Goal: Task Accomplishment & Management: Complete application form

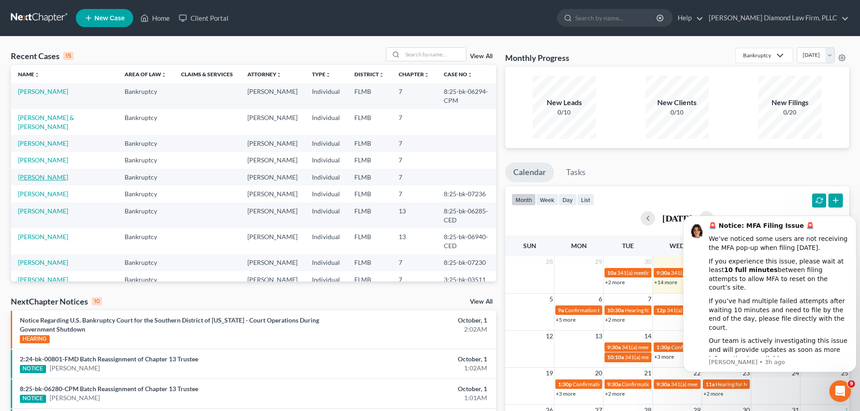
click at [37, 173] on link "[PERSON_NAME]" at bounding box center [43, 177] width 50 height 8
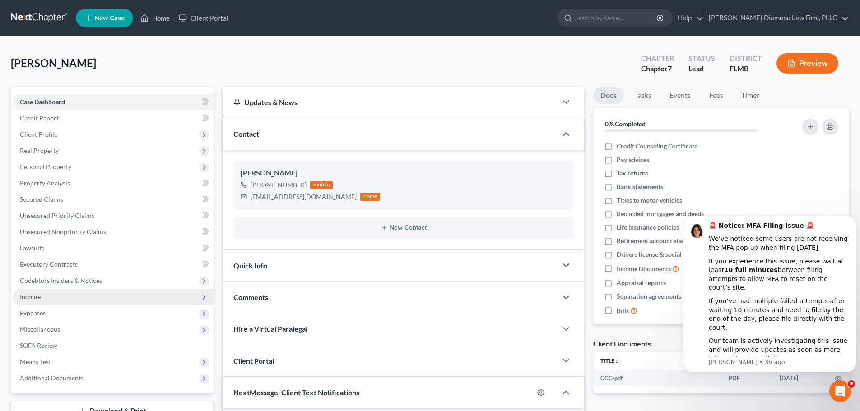
click at [46, 296] on span "Income" at bounding box center [113, 297] width 201 height 16
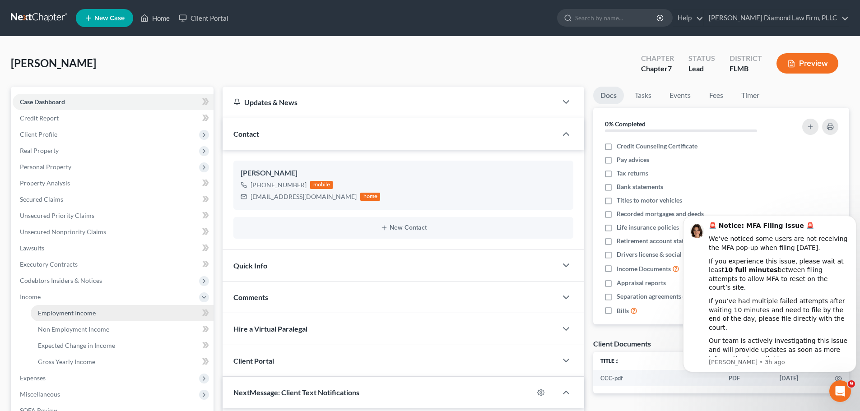
click at [47, 318] on link "Employment Income" at bounding box center [122, 313] width 183 height 16
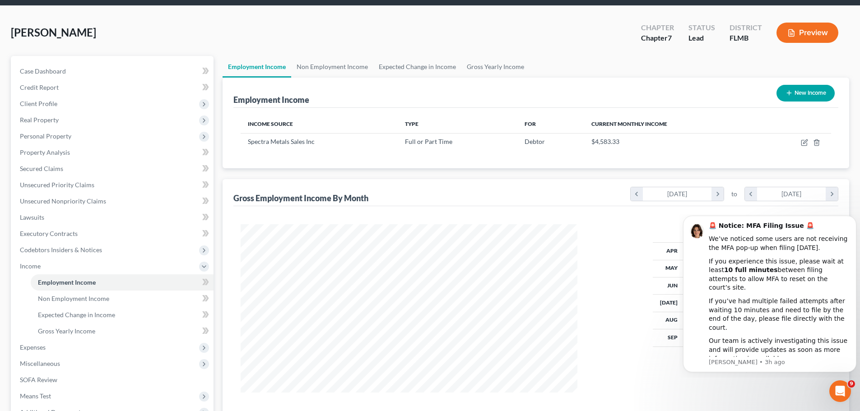
scroll to position [45, 0]
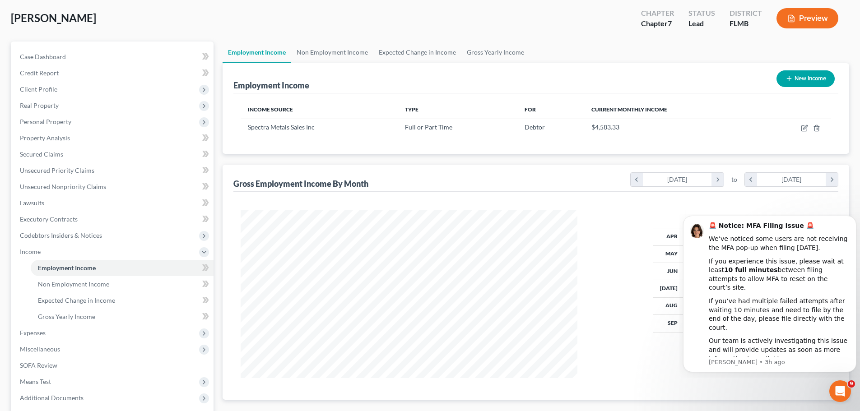
click at [645, 255] on div "Debtor Total Apr $5,000.00 $5,000.00 May $6,250.00 $6,250.00 Jun $5,000.00 $5,0…" at bounding box center [714, 294] width 254 height 168
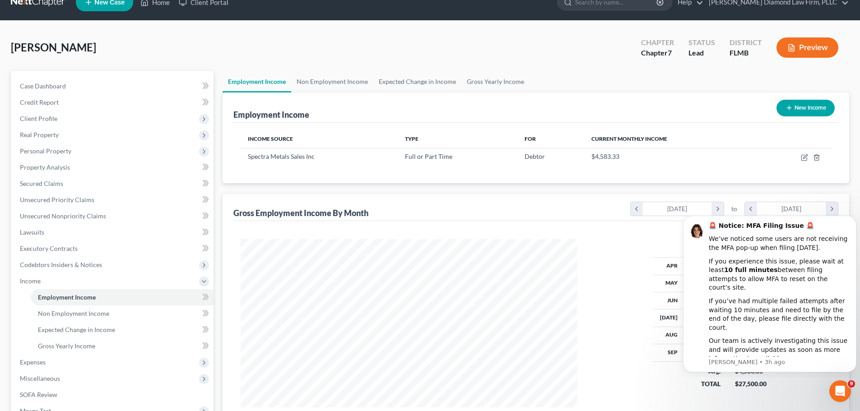
scroll to position [0, 0]
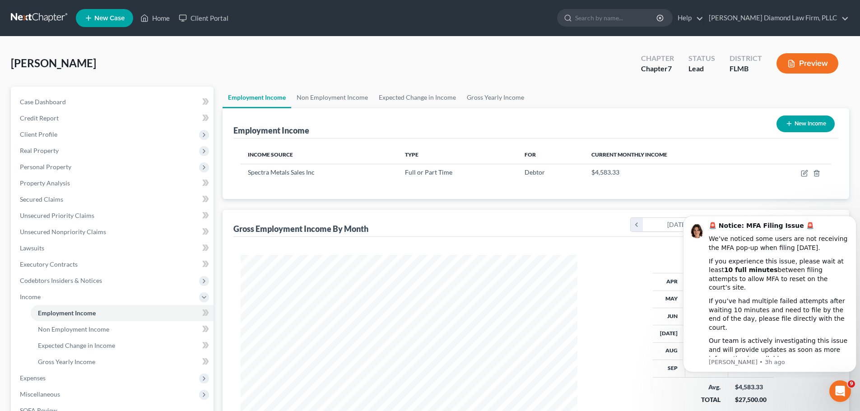
click at [43, 19] on link at bounding box center [40, 18] width 58 height 16
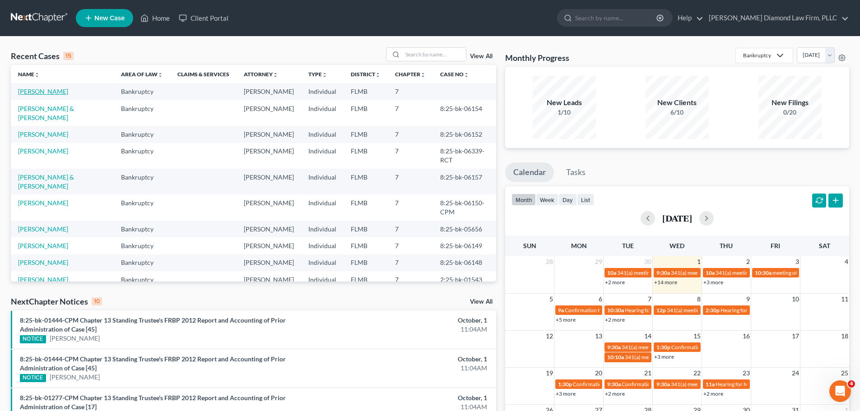
click at [28, 89] on link "[PERSON_NAME]" at bounding box center [43, 92] width 50 height 8
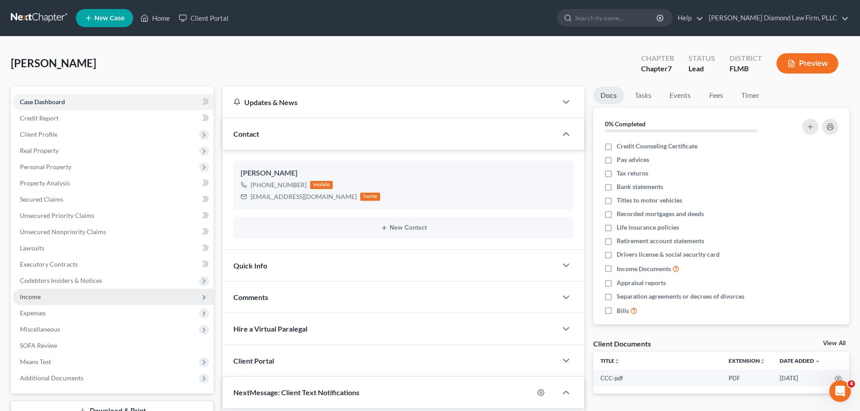
click at [70, 294] on span "Income" at bounding box center [113, 297] width 201 height 16
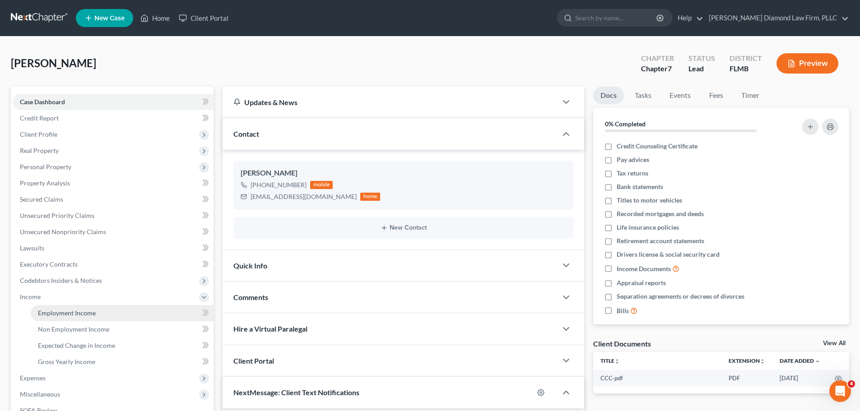
click at [68, 314] on span "Employment Income" at bounding box center [67, 313] width 58 height 8
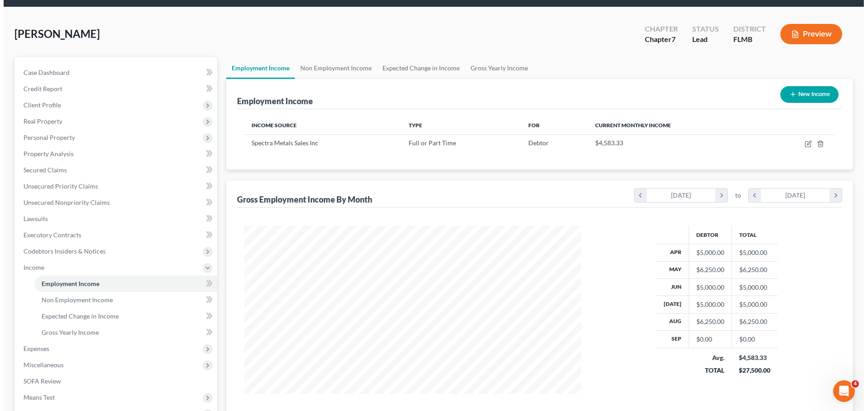
scroll to position [45, 0]
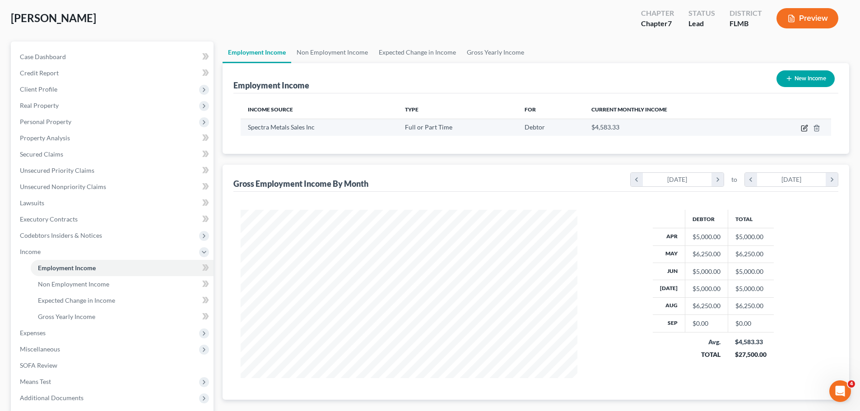
click at [803, 126] on icon "button" at bounding box center [804, 128] width 5 height 5
select select "0"
select select "10"
select select "3"
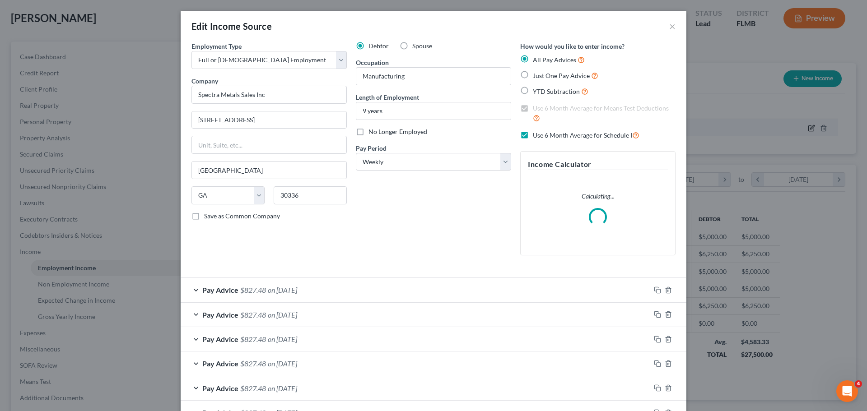
scroll to position [170, 358]
click at [654, 289] on icon "button" at bounding box center [657, 290] width 7 height 7
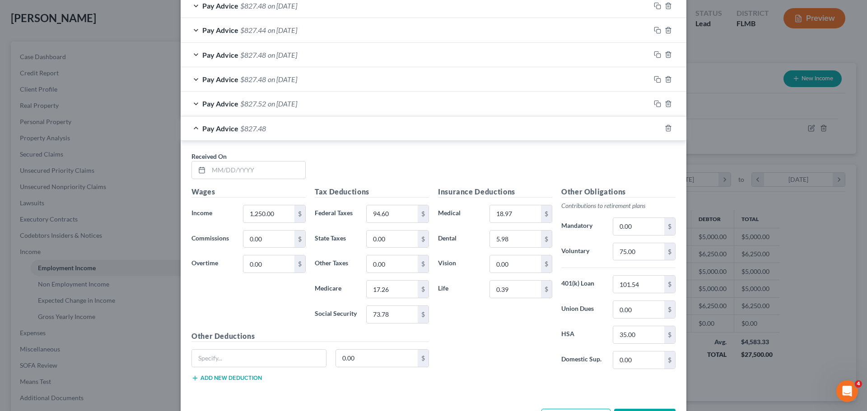
scroll to position [861, 0]
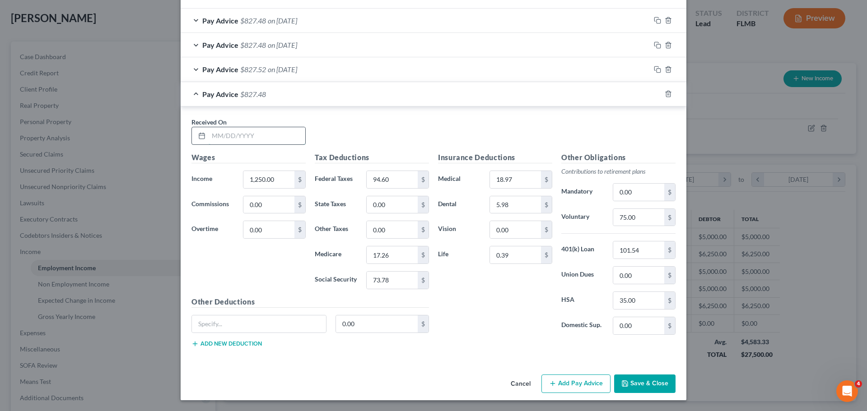
click at [266, 135] on input "text" at bounding box center [257, 135] width 97 height 17
type input "09/05/2025"
click at [656, 96] on icon "button" at bounding box center [657, 93] width 7 height 7
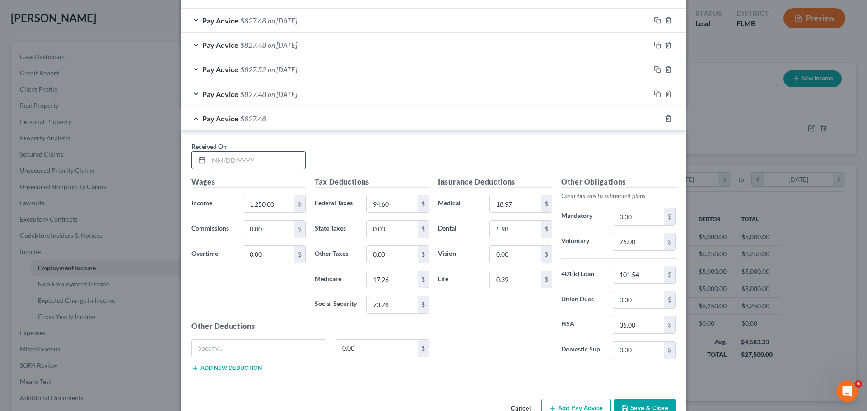
click at [253, 159] on input "text" at bounding box center [257, 160] width 97 height 17
type input "09/12/2025"
click at [654, 119] on icon "button" at bounding box center [657, 118] width 7 height 7
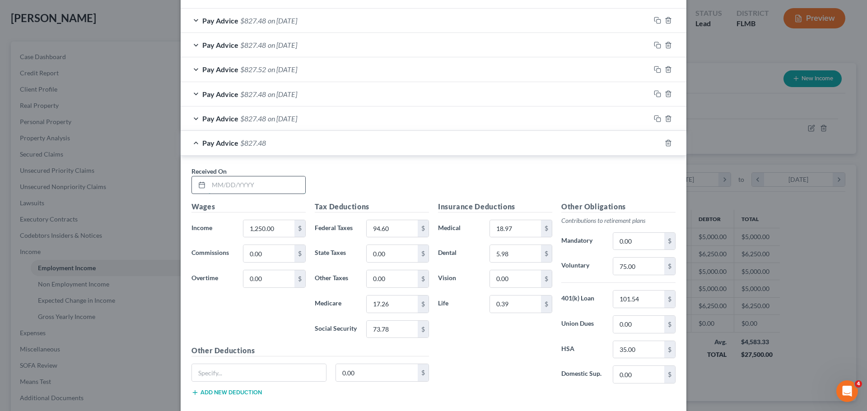
click at [224, 183] on input "text" at bounding box center [257, 185] width 97 height 17
type input "09/19/2025"
click at [654, 141] on icon "button" at bounding box center [657, 143] width 7 height 7
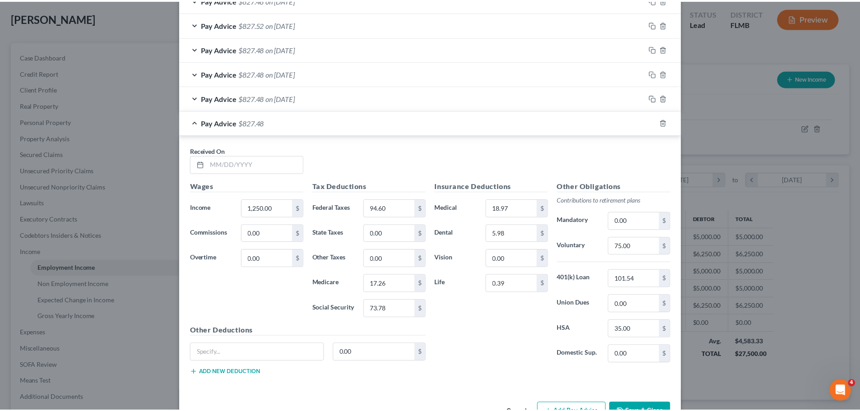
scroll to position [935, 0]
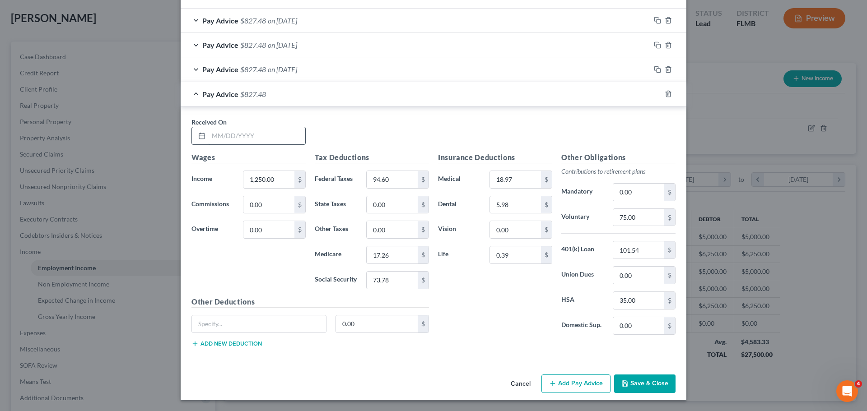
click at [253, 141] on input "text" at bounding box center [257, 135] width 97 height 17
type input "09/26/2025"
click at [281, 184] on input "1,250.00" at bounding box center [268, 179] width 51 height 17
type input "352.43"
click at [387, 177] on input "94.60" at bounding box center [392, 179] width 51 height 17
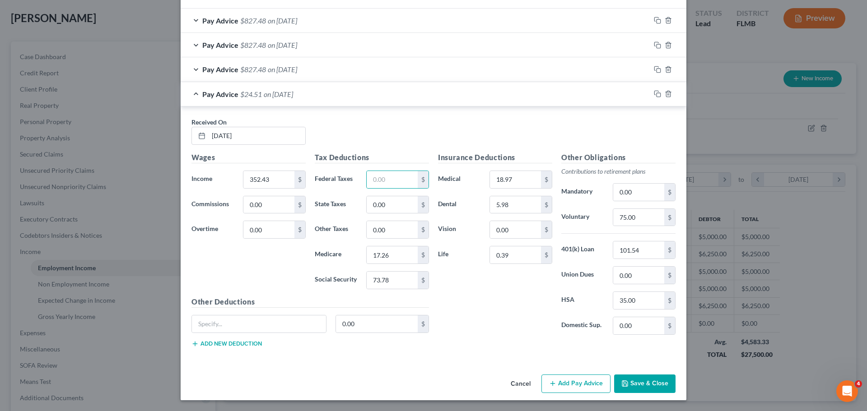
click at [400, 264] on div "Tax Deductions Federal Taxes $ State Taxes 0.00 $ Other Taxes 0.00 $ Medicare 1…" at bounding box center [371, 224] width 123 height 145
click at [399, 258] on input "17.26" at bounding box center [392, 255] width 51 height 17
click at [396, 281] on input "73.78" at bounding box center [392, 280] width 51 height 17
click at [514, 189] on div "Insurance Deductions Medical 18.97 $ Dental 5.98 $ Vision 0.00 $ Life 0.39 $" at bounding box center [495, 247] width 123 height 190
click at [514, 183] on input "18.97" at bounding box center [515, 179] width 51 height 17
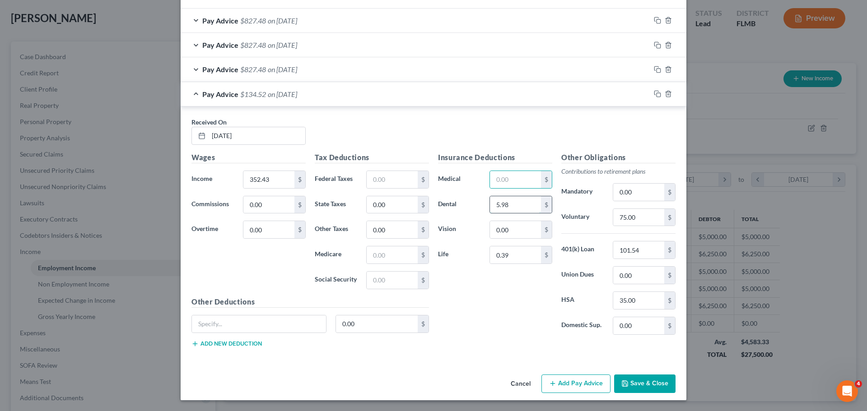
click at [513, 206] on input "5.98" at bounding box center [515, 204] width 51 height 17
click at [510, 229] on input "0.00" at bounding box center [515, 229] width 51 height 17
click at [509, 247] on input "0.39" at bounding box center [515, 255] width 51 height 17
click at [631, 217] on input "75.00" at bounding box center [638, 217] width 51 height 17
click at [629, 254] on input "101.54" at bounding box center [638, 250] width 51 height 17
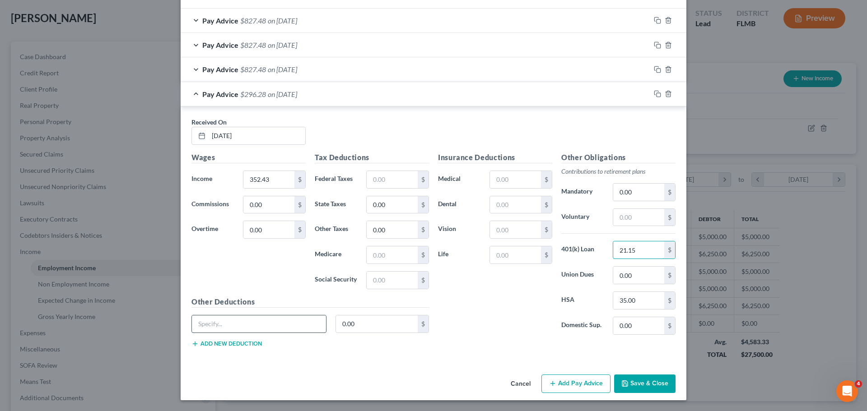
type input "21.15"
click at [294, 322] on input "text" at bounding box center [259, 324] width 134 height 17
type input "Advancement Deduction"
type input "300"
click at [643, 299] on input "35.00" at bounding box center [638, 300] width 51 height 17
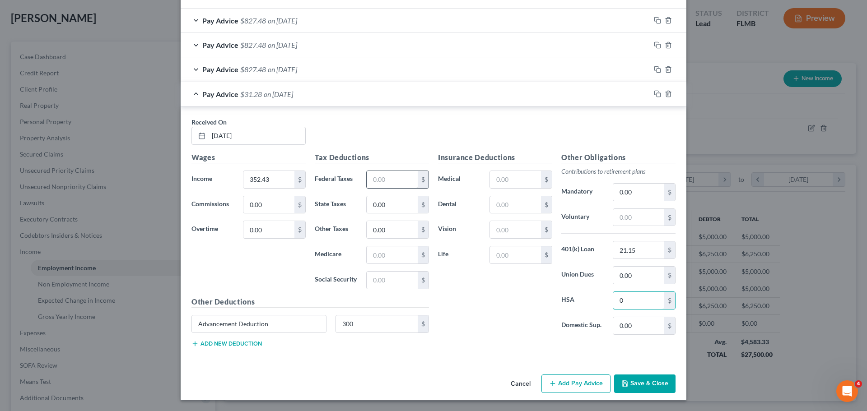
type input "0"
click at [383, 178] on input "text" at bounding box center [392, 179] width 51 height 17
type input "4.28"
type input "5.11"
type input "21.85"
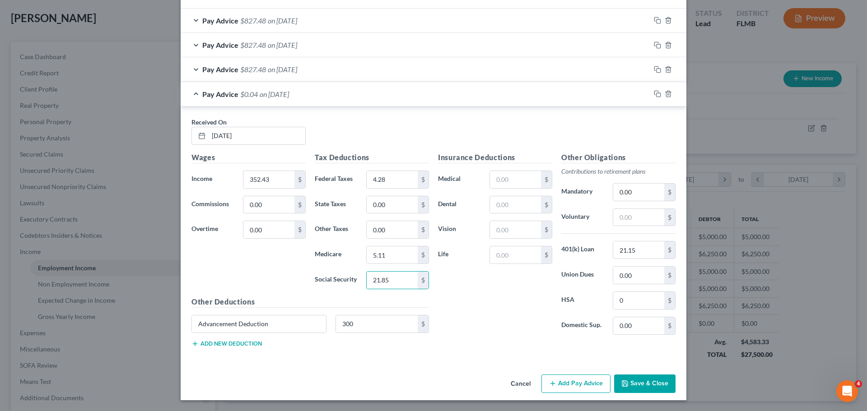
click at [630, 380] on button "Save & Close" at bounding box center [644, 384] width 61 height 19
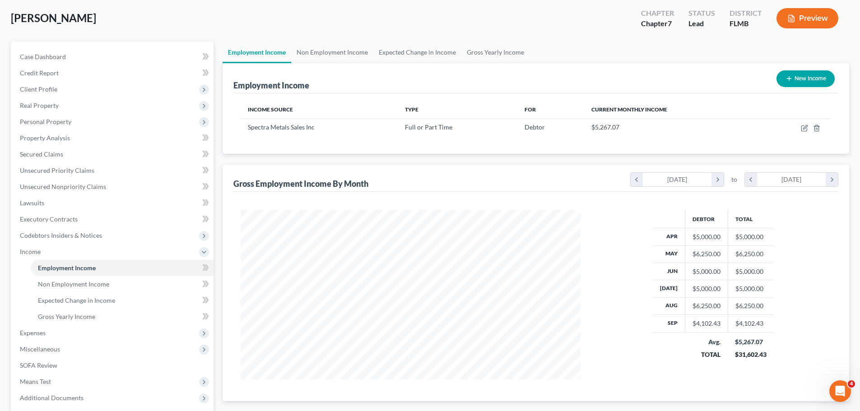
scroll to position [451480, 451293]
click at [495, 52] on link "Gross Yearly Income" at bounding box center [496, 53] width 68 height 22
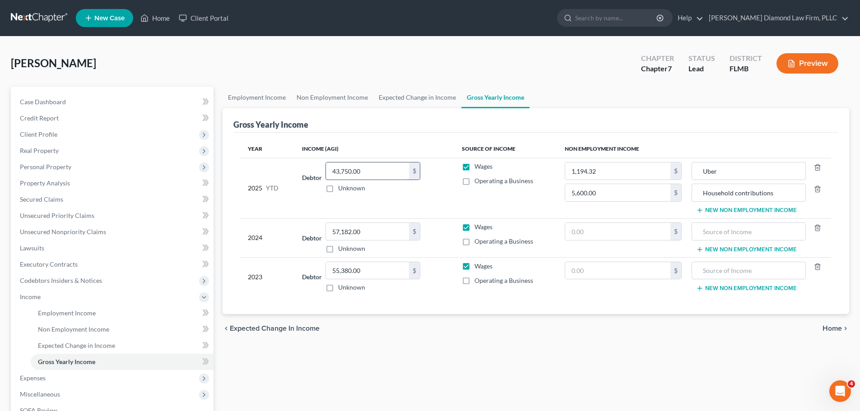
click at [389, 169] on input "43,750.00" at bounding box center [367, 171] width 83 height 17
type input "49,102.43"
click at [375, 204] on td "Debtor 49,102.43 $ Unknown Balance Undetermined 49,102.43 $ Unknown" at bounding box center [374, 188] width 159 height 61
click at [338, 104] on link "Non Employment Income" at bounding box center [332, 98] width 82 height 22
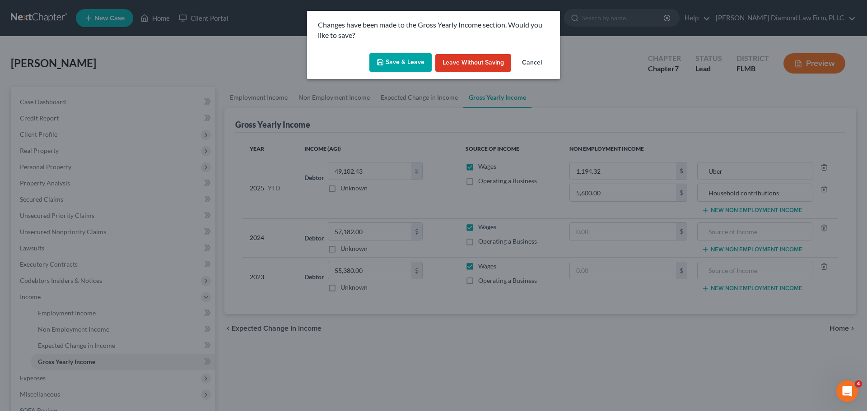
click at [382, 62] on icon "button" at bounding box center [380, 62] width 7 height 7
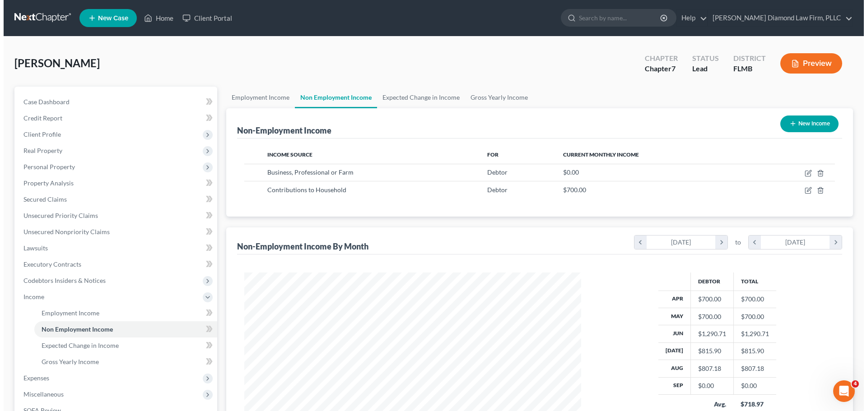
scroll to position [168, 355]
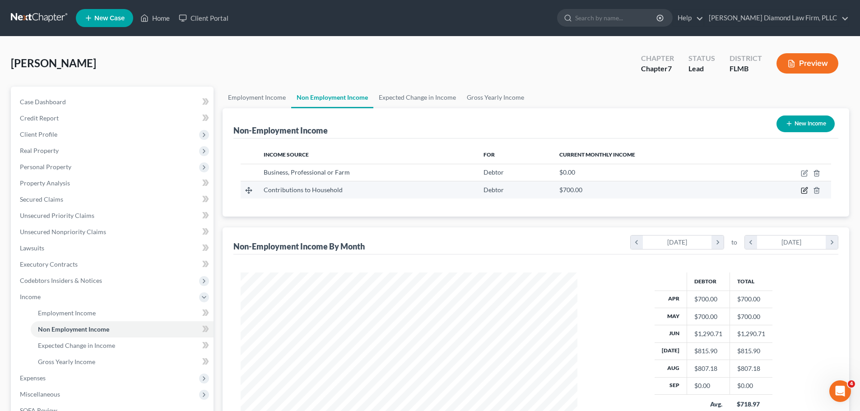
click at [806, 191] on icon "button" at bounding box center [804, 190] width 7 height 7
select select "8"
select select "0"
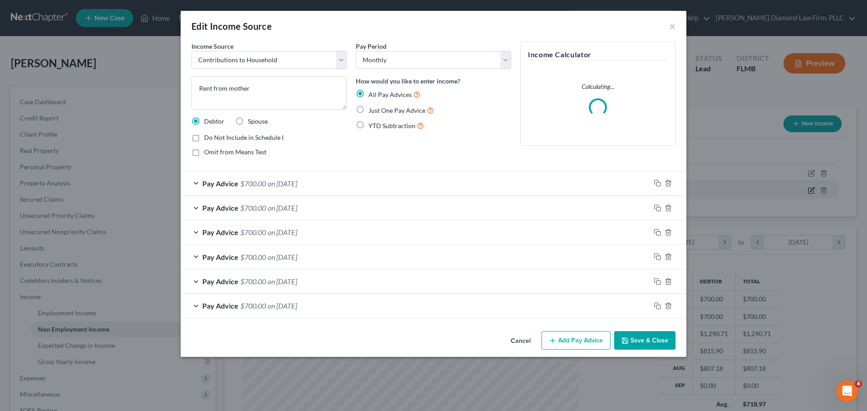
scroll to position [170, 358]
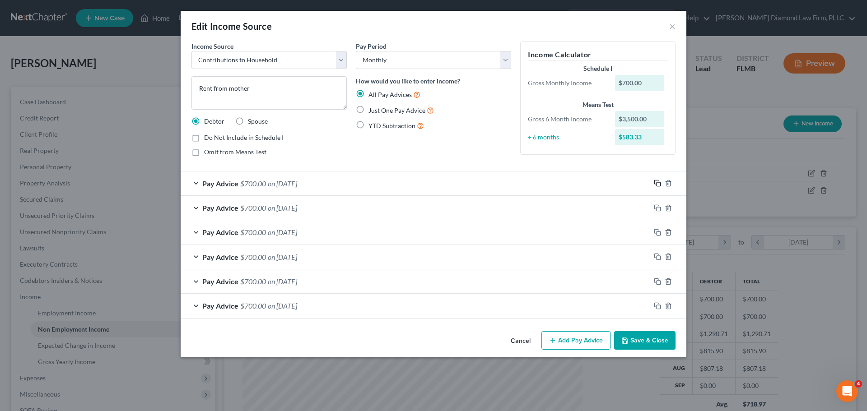
click at [654, 182] on icon "button" at bounding box center [656, 183] width 4 height 4
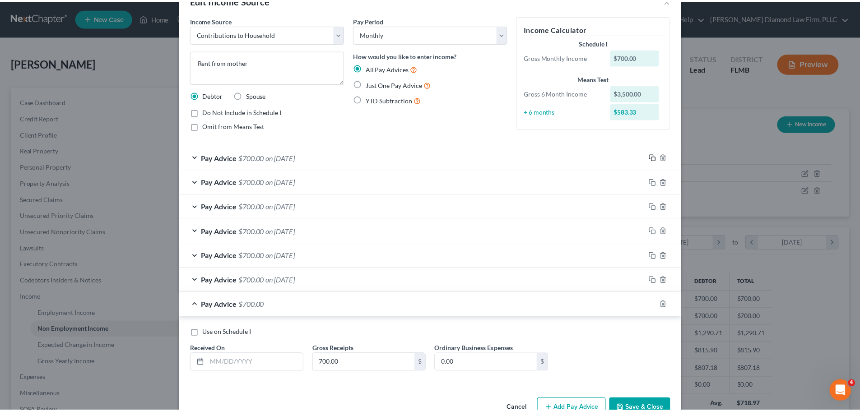
scroll to position [50, 0]
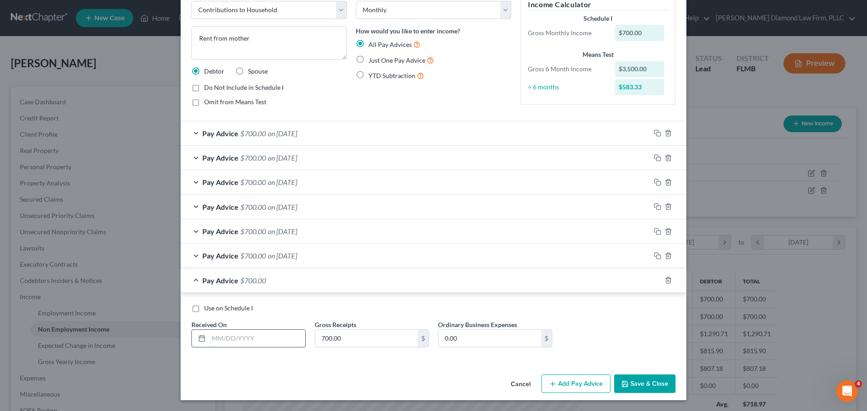
click at [252, 334] on input "text" at bounding box center [257, 338] width 97 height 17
type input "09/30/2025"
click at [626, 382] on button "Save & Close" at bounding box center [644, 384] width 61 height 19
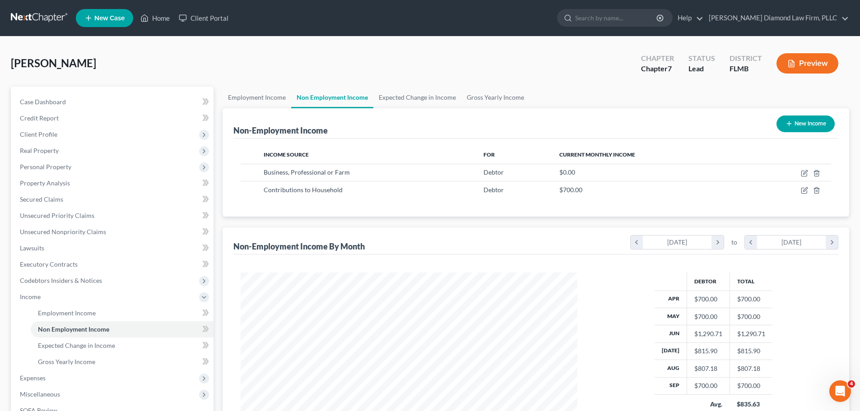
scroll to position [45, 0]
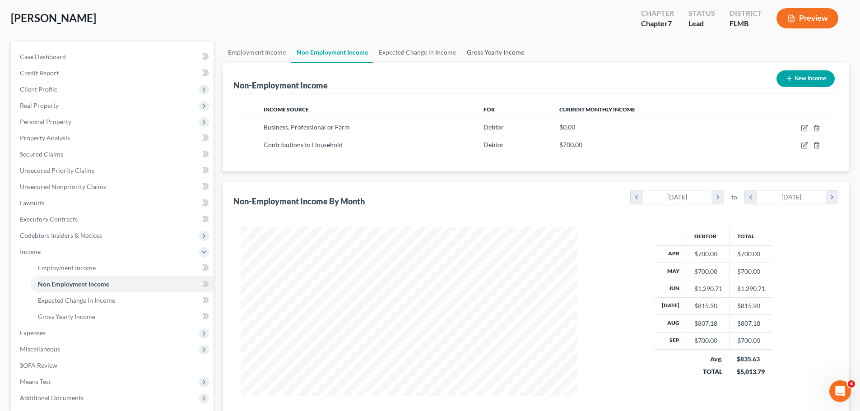
click at [495, 56] on link "Gross Yearly Income" at bounding box center [496, 53] width 68 height 22
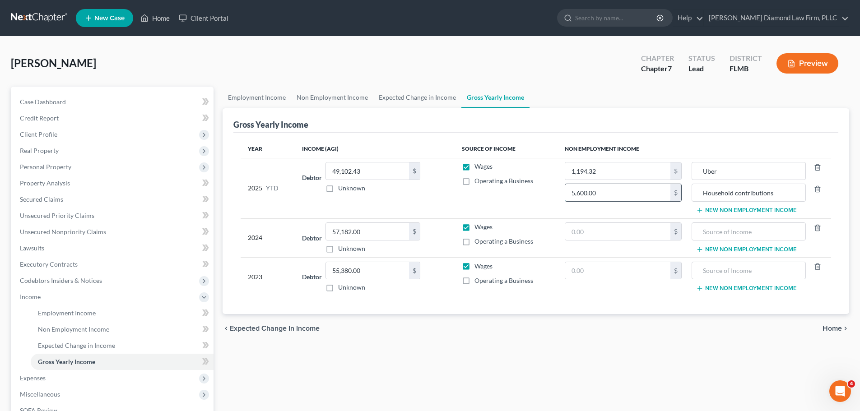
click at [626, 192] on input "5,600.00" at bounding box center [617, 192] width 105 height 17
click at [336, 99] on link "Non Employment Income" at bounding box center [332, 98] width 82 height 22
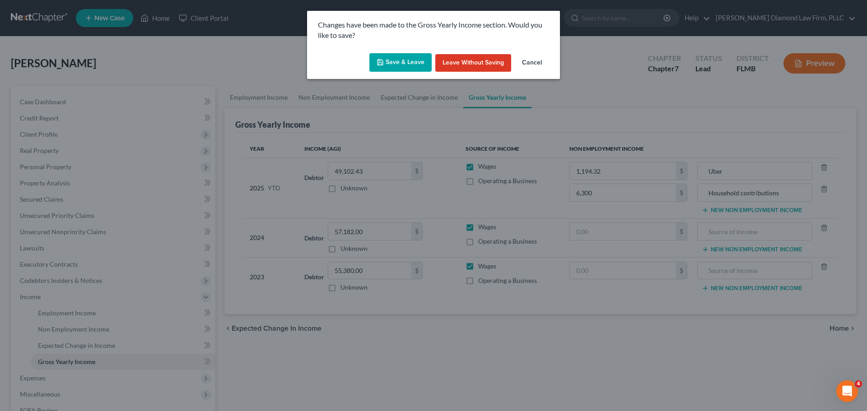
click at [398, 64] on button "Save & Leave" at bounding box center [400, 62] width 62 height 19
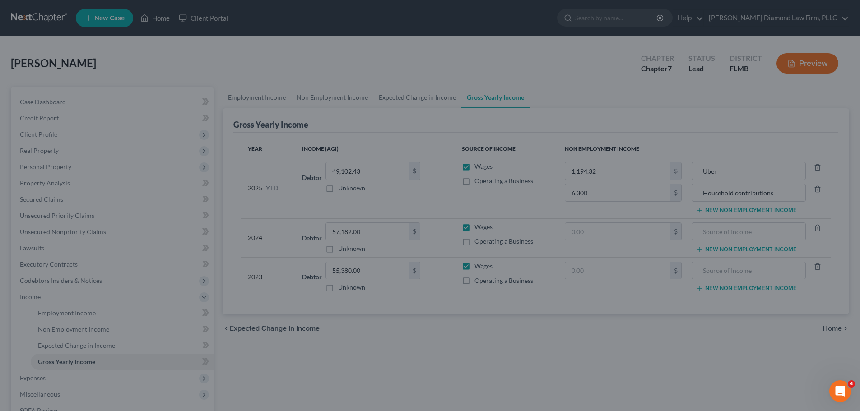
type input "6,300.00"
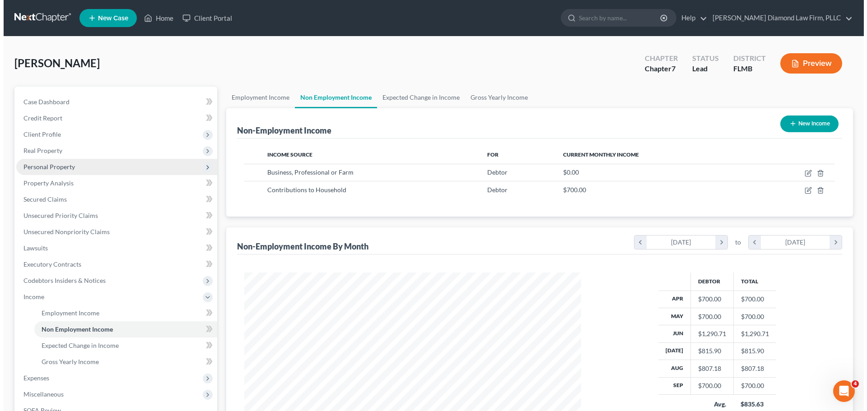
scroll to position [168, 355]
click at [65, 169] on span "Personal Property" at bounding box center [45, 167] width 51 height 8
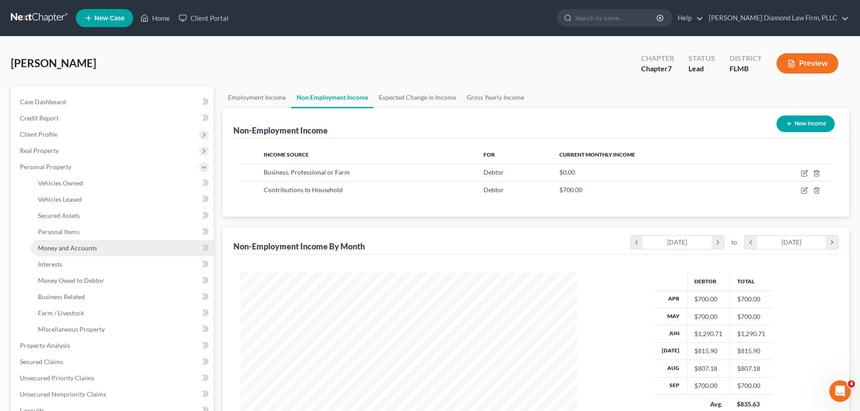
click at [58, 245] on span "Money and Accounts" at bounding box center [67, 248] width 59 height 8
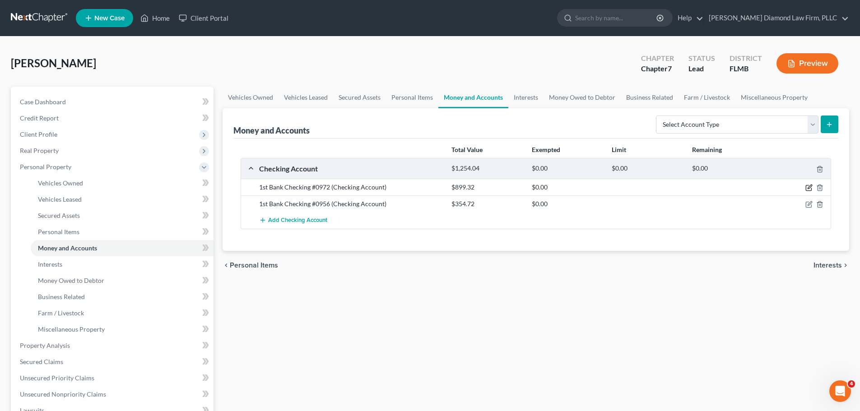
click at [809, 191] on icon "button" at bounding box center [809, 187] width 7 height 7
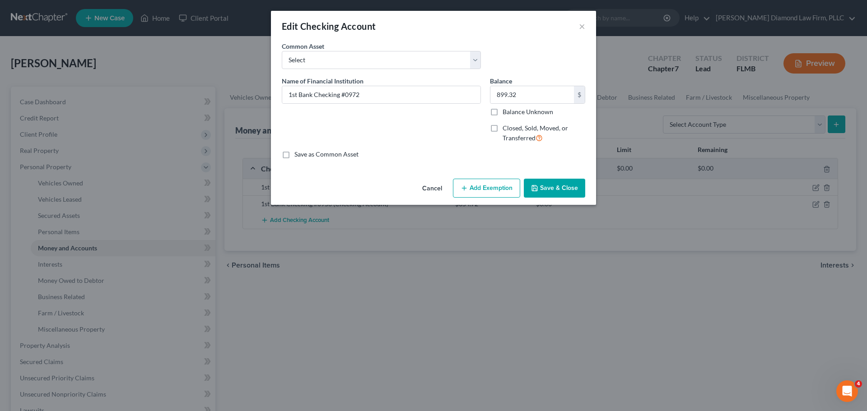
click at [432, 188] on button "Cancel" at bounding box center [432, 189] width 34 height 18
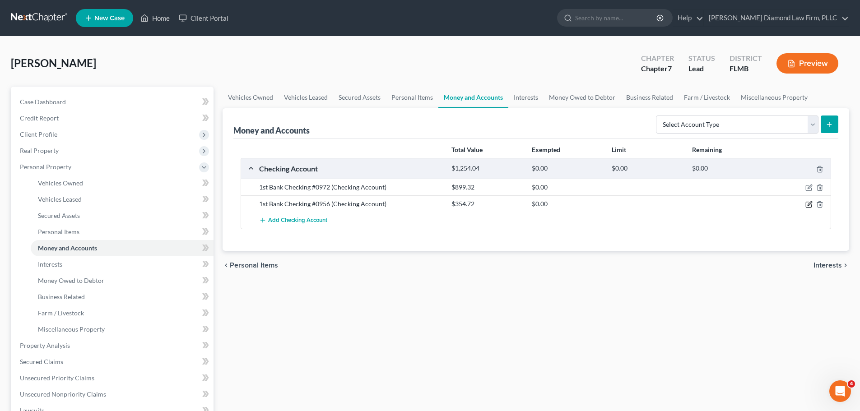
click at [809, 206] on icon "button" at bounding box center [810, 204] width 4 height 4
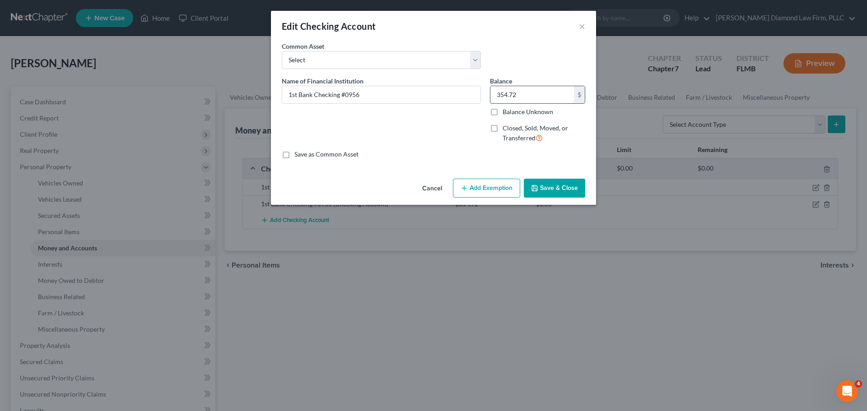
click at [546, 100] on input "354.72" at bounding box center [532, 94] width 84 height 17
type input "111.58"
click at [552, 181] on button "Save & Close" at bounding box center [554, 188] width 61 height 19
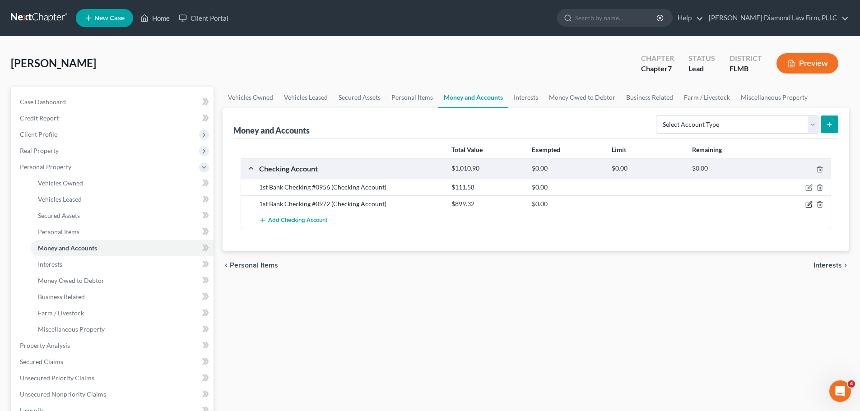
click at [809, 205] on icon "button" at bounding box center [810, 204] width 4 height 4
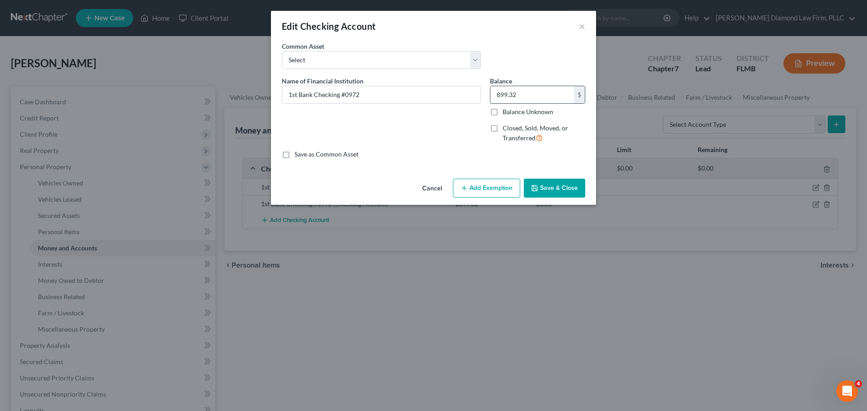
click at [550, 97] on input "899.32" at bounding box center [532, 94] width 84 height 17
type input "512.58"
click at [565, 183] on button "Save & Close" at bounding box center [554, 188] width 61 height 19
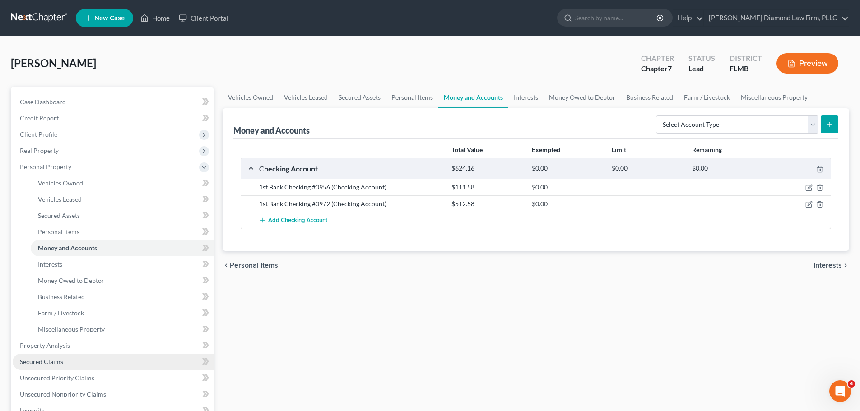
click at [70, 362] on link "Secured Claims" at bounding box center [113, 362] width 201 height 16
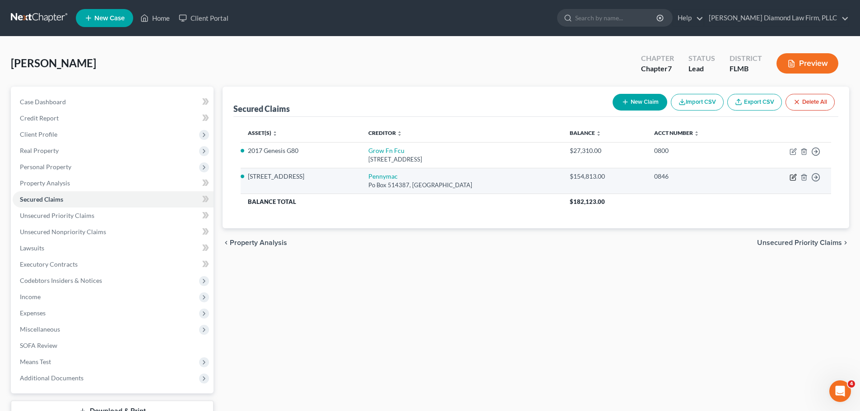
click at [794, 178] on icon "button" at bounding box center [793, 177] width 7 height 7
select select "4"
select select "3"
select select "2"
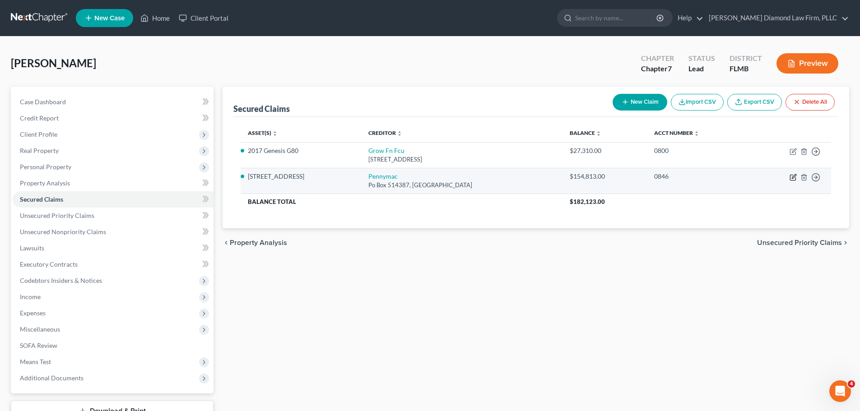
select select "0"
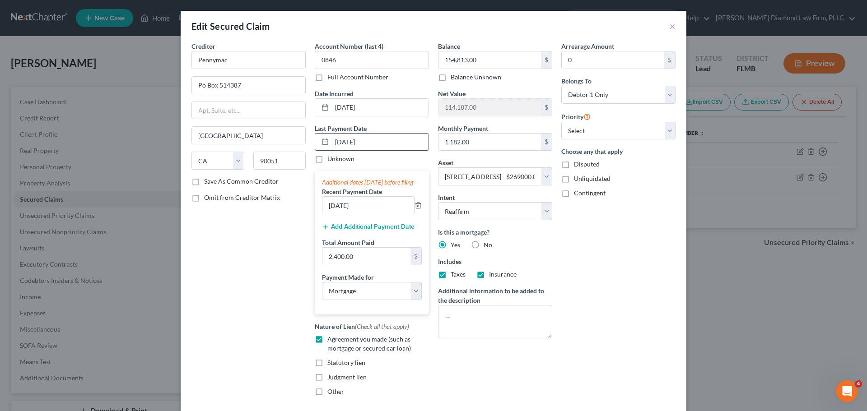
click at [369, 143] on input "08/01/2025" at bounding box center [380, 142] width 97 height 17
click at [370, 231] on button "Add Additional Payment Date" at bounding box center [368, 227] width 93 height 7
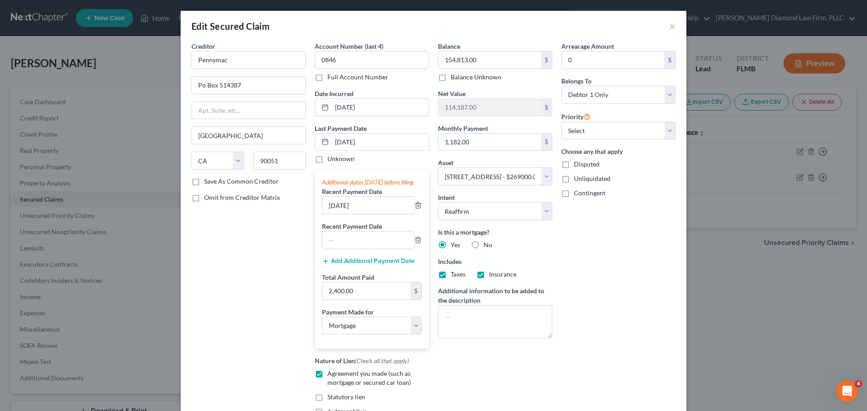
click at [359, 231] on label "Recent Payment Date" at bounding box center [352, 226] width 60 height 9
click at [375, 249] on input "text" at bounding box center [368, 240] width 92 height 17
type input "08/01/2025"
click at [416, 209] on icon "button" at bounding box center [418, 205] width 7 height 7
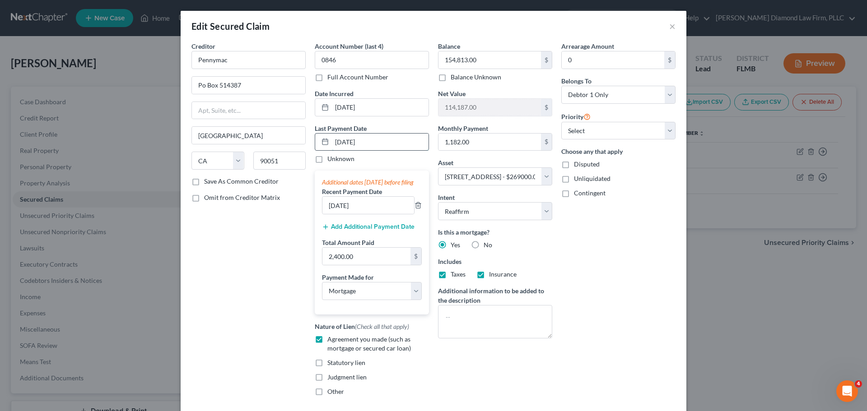
click at [360, 143] on input "08/01/2025" at bounding box center [380, 142] width 97 height 17
drag, startPoint x: 392, startPoint y: 144, endPoint x: 331, endPoint y: 146, distance: 60.5
click at [332, 146] on input "08/01/2025" at bounding box center [380, 142] width 97 height 17
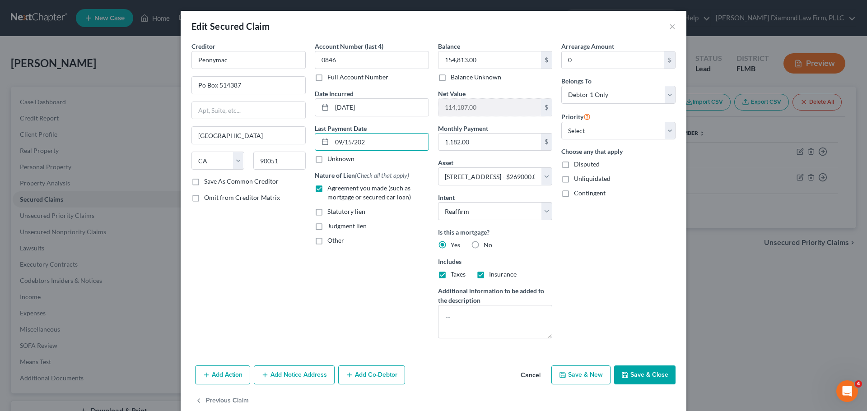
type input "09/15/2025"
select select "3"
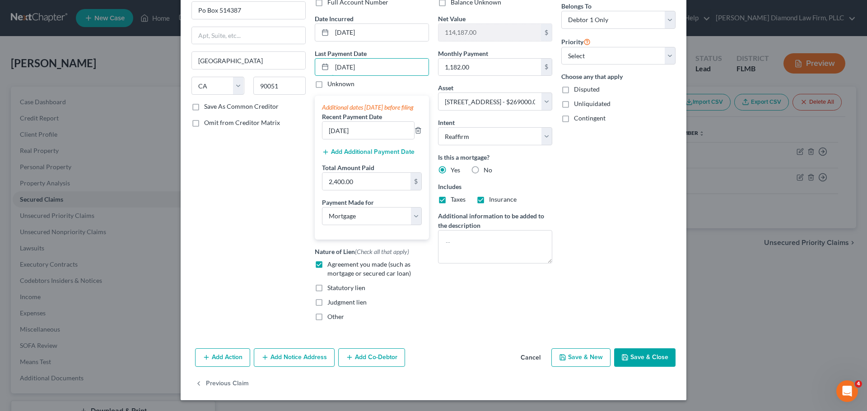
scroll to position [84, 0]
type input "09/15/2025"
click at [659, 355] on button "Save & Close" at bounding box center [644, 358] width 61 height 19
select select
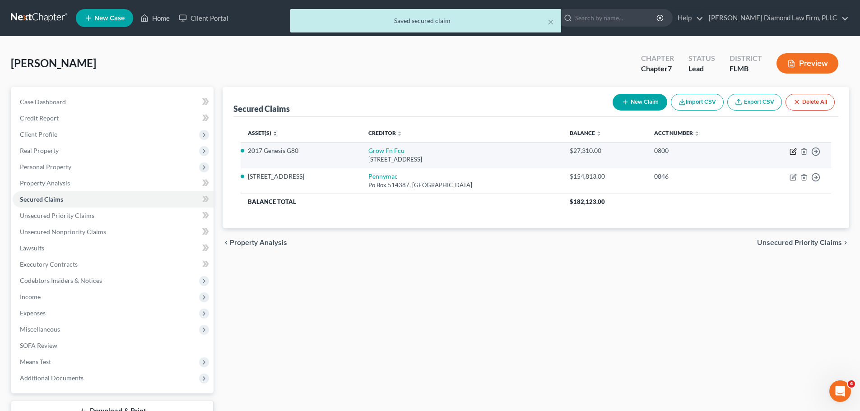
click at [794, 151] on icon "button" at bounding box center [793, 151] width 7 height 7
select select "9"
select select "0"
select select "2"
select select "0"
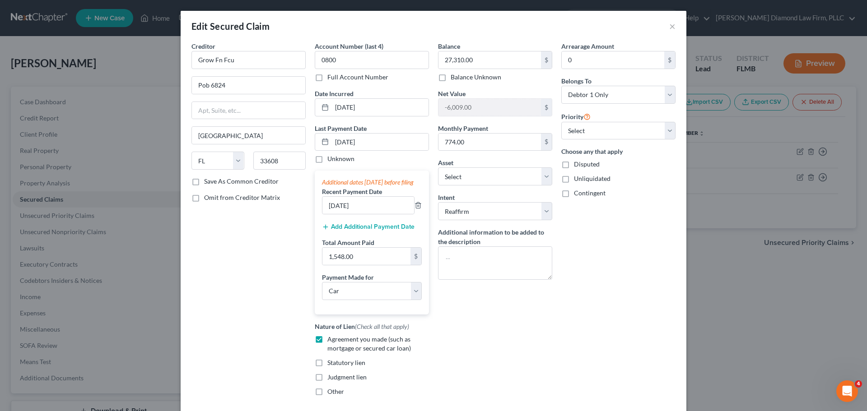
click at [342, 231] on button "Add Additional Payment Date" at bounding box center [368, 227] width 93 height 7
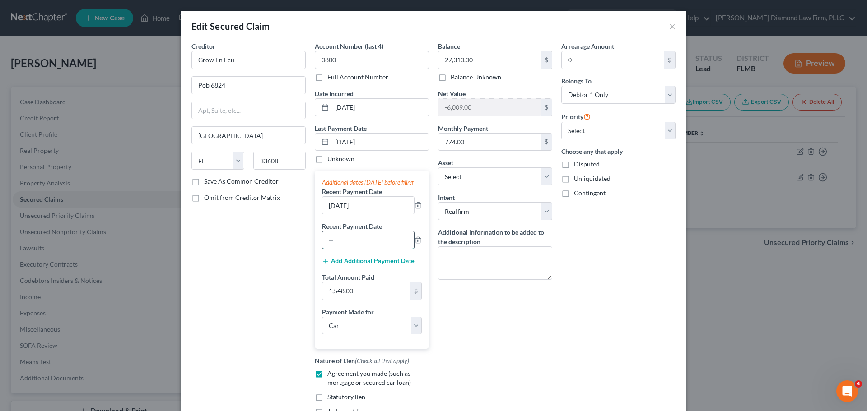
click at [350, 247] on input "text" at bounding box center [368, 240] width 92 height 17
type input "08/18/2025"
click at [378, 143] on input "08/18/2025" at bounding box center [380, 142] width 97 height 17
drag, startPoint x: 377, startPoint y: 143, endPoint x: 328, endPoint y: 153, distance: 50.2
click at [328, 153] on div "Last Payment Date 08/18/2025 Unknown" at bounding box center [372, 144] width 114 height 40
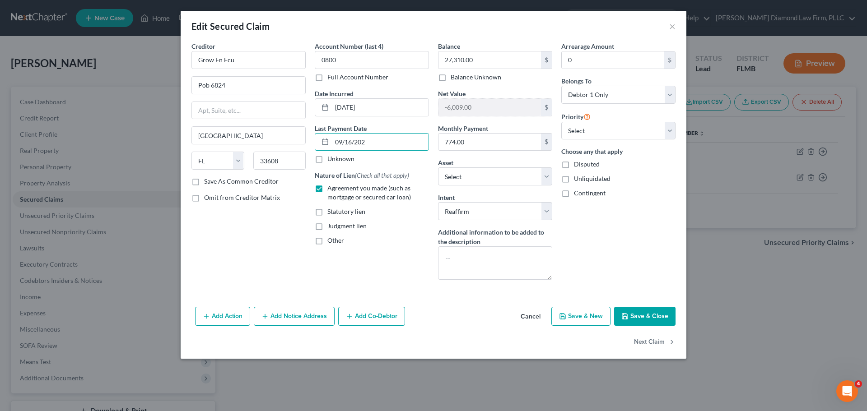
type input "09/16/2025"
select select "0"
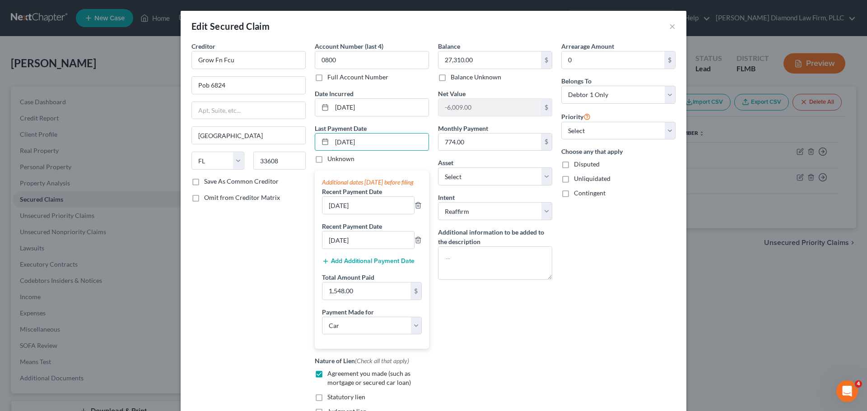
type input "09/16/2025"
click at [357, 300] on input "1,548.00" at bounding box center [366, 291] width 88 height 17
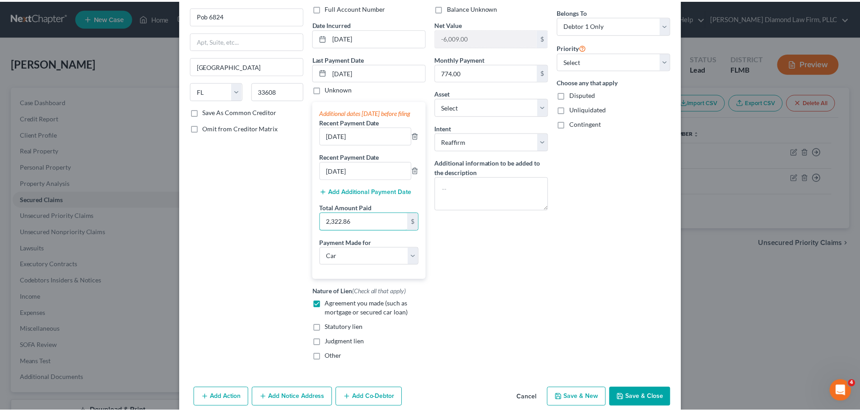
scroll to position [119, 0]
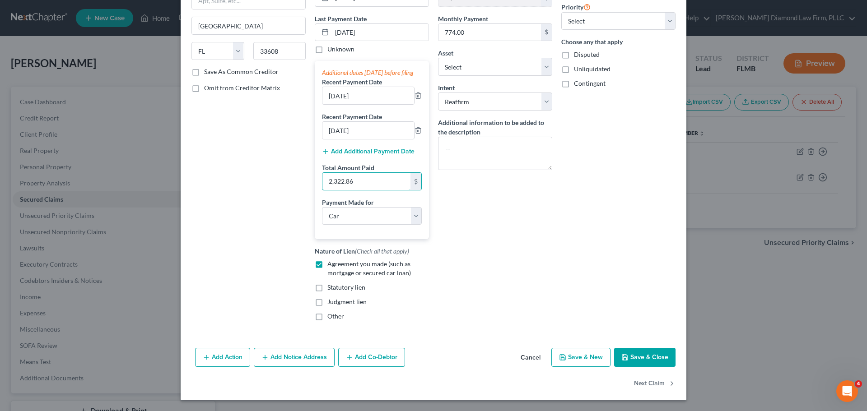
type input "2,322.86"
click at [641, 355] on button "Save & Close" at bounding box center [644, 357] width 61 height 19
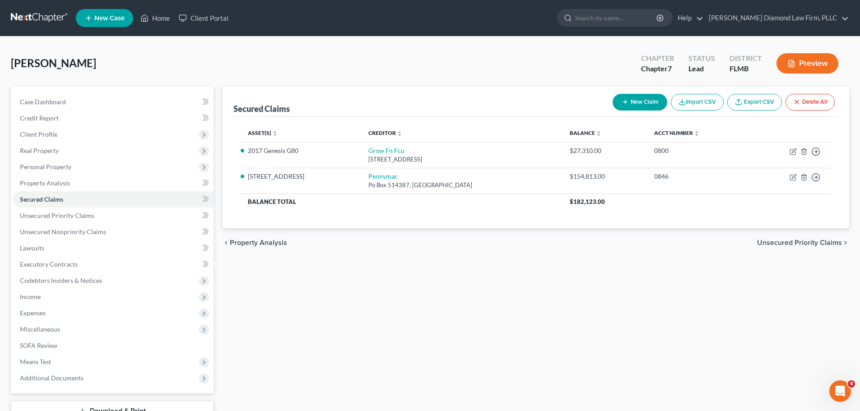
click at [42, 22] on link at bounding box center [40, 18] width 58 height 16
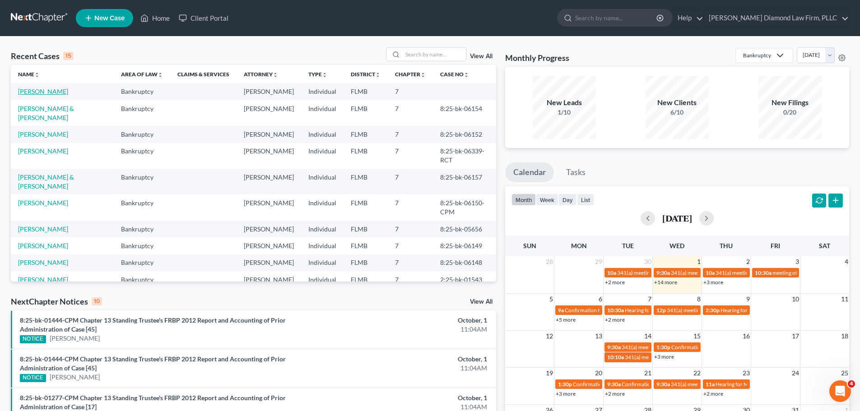
click at [27, 90] on link "[PERSON_NAME]" at bounding box center [43, 92] width 50 height 8
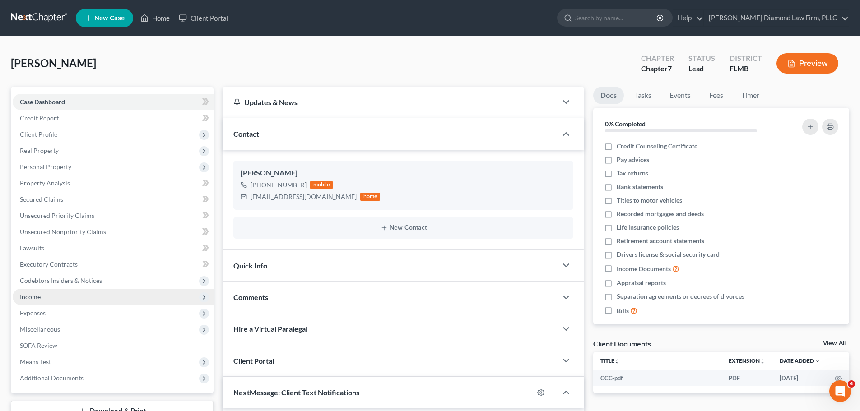
click at [58, 293] on span "Income" at bounding box center [113, 297] width 201 height 16
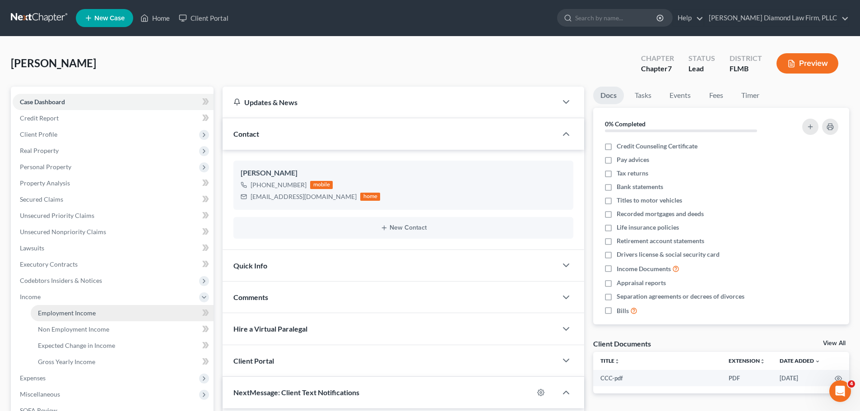
click at [58, 311] on span "Employment Income" at bounding box center [67, 313] width 58 height 8
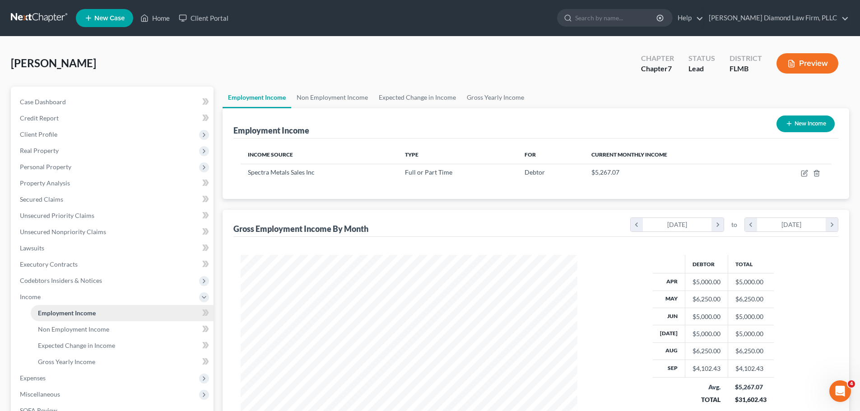
scroll to position [168, 355]
click at [349, 98] on link "Non Employment Income" at bounding box center [332, 98] width 82 height 22
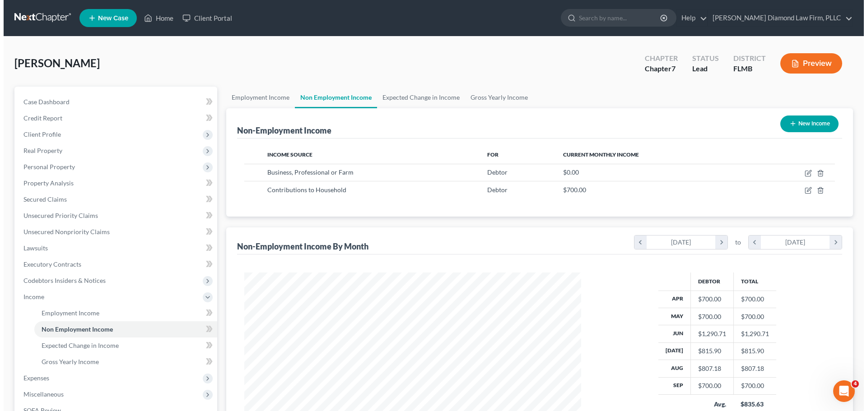
scroll to position [168, 355]
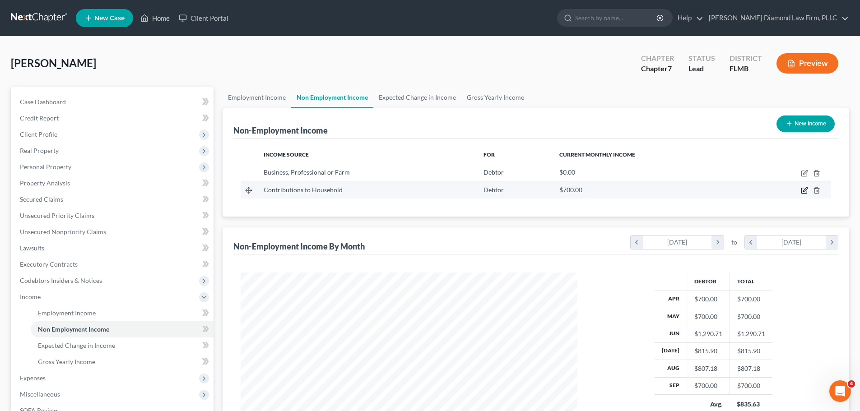
click at [803, 194] on icon "button" at bounding box center [804, 190] width 5 height 5
select select "8"
select select "0"
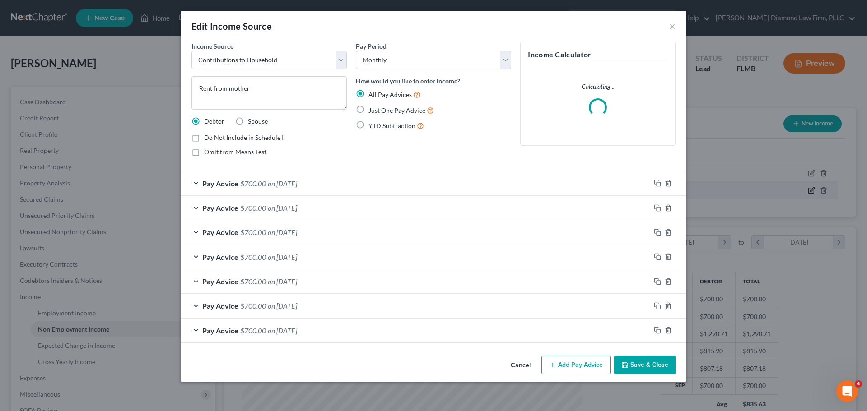
scroll to position [170, 358]
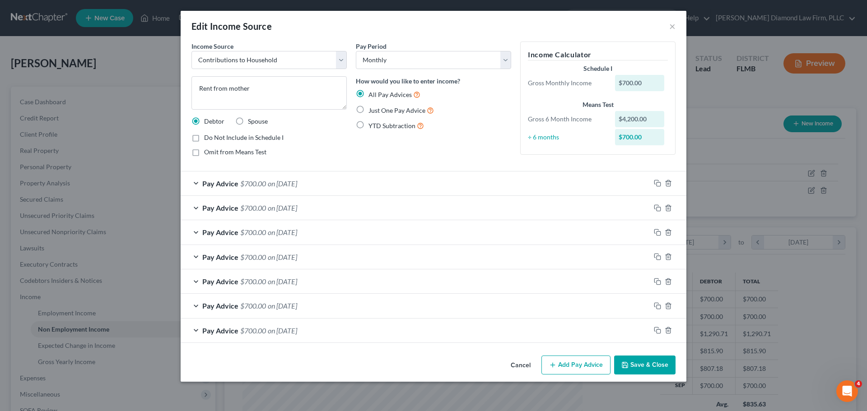
click at [559, 185] on div "Pay Advice $700.00 on 09/30/2025" at bounding box center [416, 184] width 470 height 24
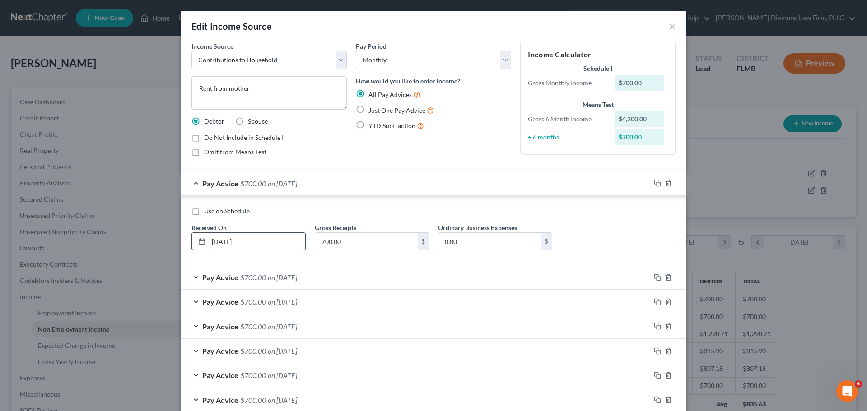
click at [244, 247] on input "09/30/2025" at bounding box center [257, 241] width 97 height 17
drag, startPoint x: 244, startPoint y: 247, endPoint x: 204, endPoint y: 248, distance: 39.8
click at [204, 248] on div "09/30/2025" at bounding box center [248, 242] width 114 height 18
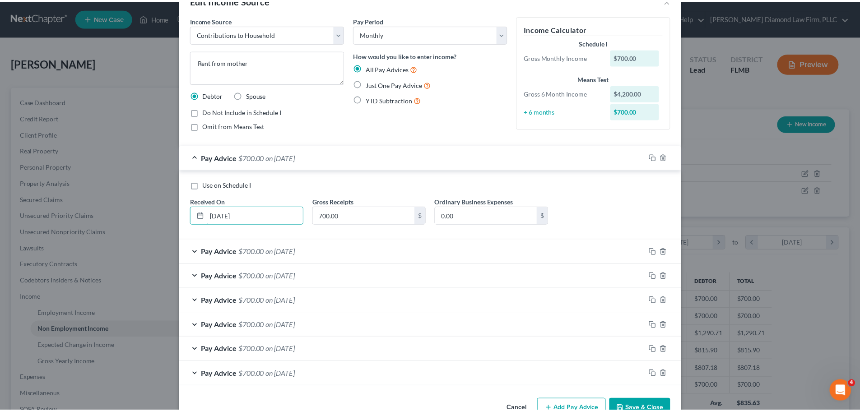
scroll to position [51, 0]
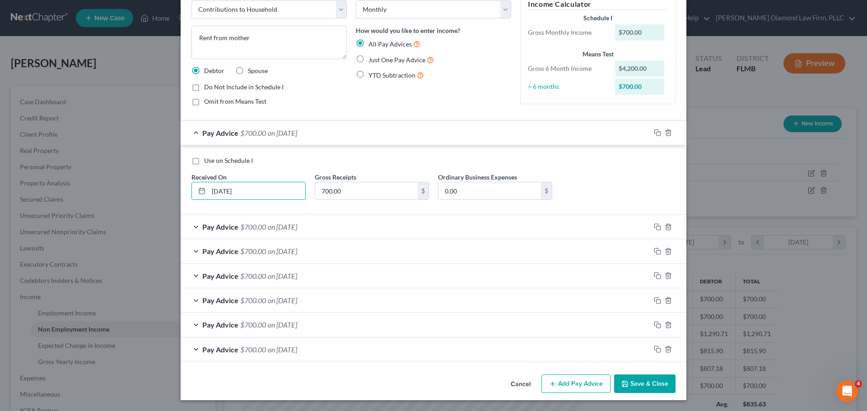
type input "09/23/2025"
click at [641, 389] on button "Save & Close" at bounding box center [644, 384] width 61 height 19
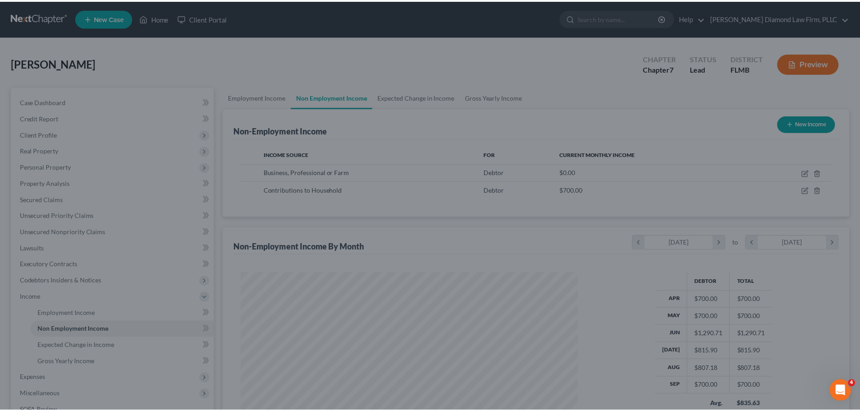
scroll to position [451480, 451293]
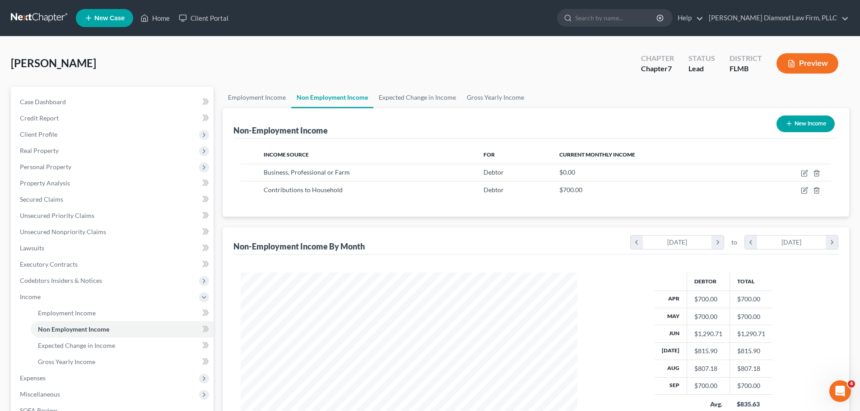
click at [36, 25] on link at bounding box center [40, 18] width 58 height 16
